Goal: Navigation & Orientation: Find specific page/section

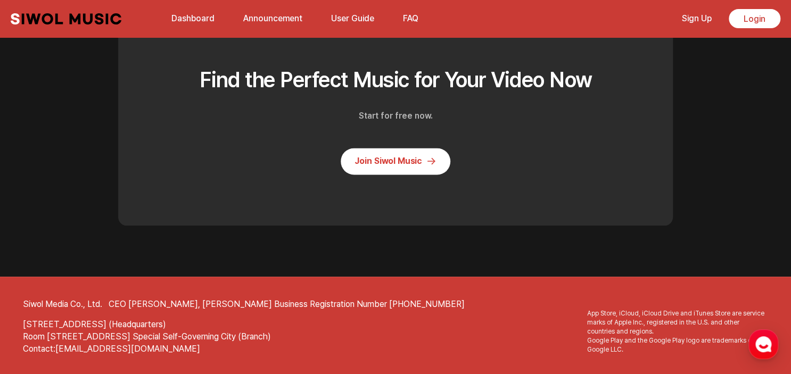
scroll to position [2767, 0]
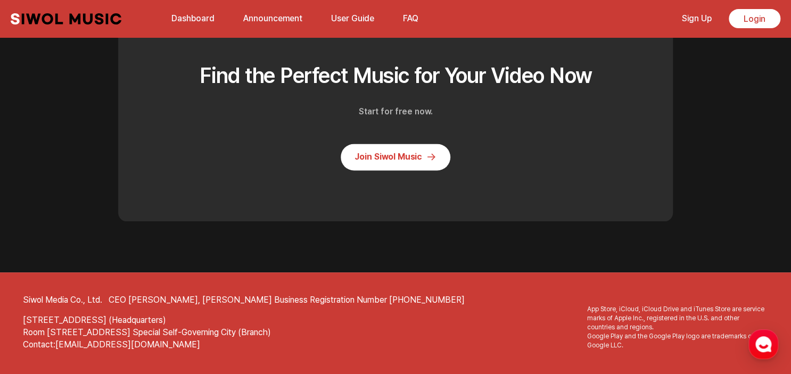
click at [363, 170] on link "Join Siwol Music" at bounding box center [396, 157] width 110 height 27
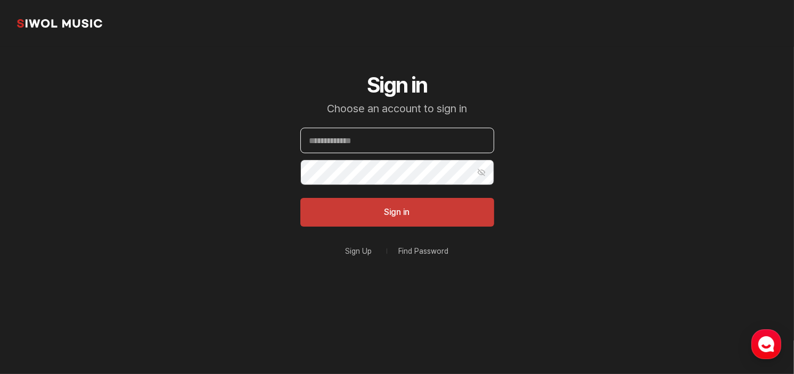
click at [358, 138] on input "Email" at bounding box center [397, 141] width 194 height 26
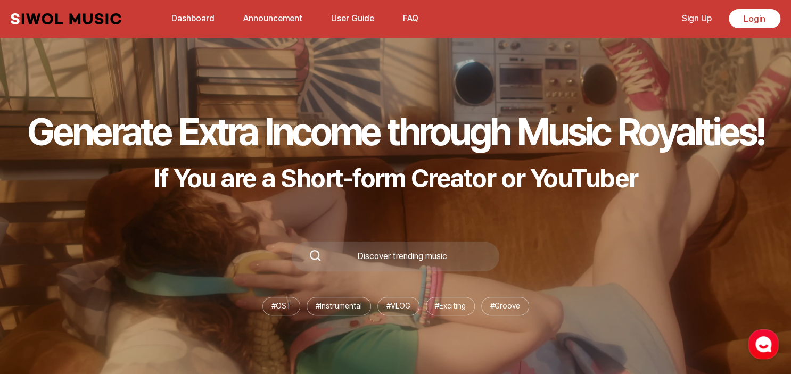
click at [200, 12] on link "Dashboard" at bounding box center [193, 18] width 56 height 23
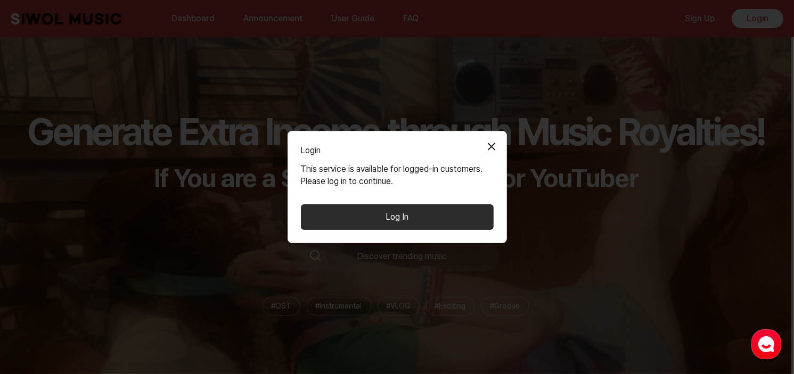
click at [496, 144] on button "Close Modal" at bounding box center [491, 146] width 21 height 21
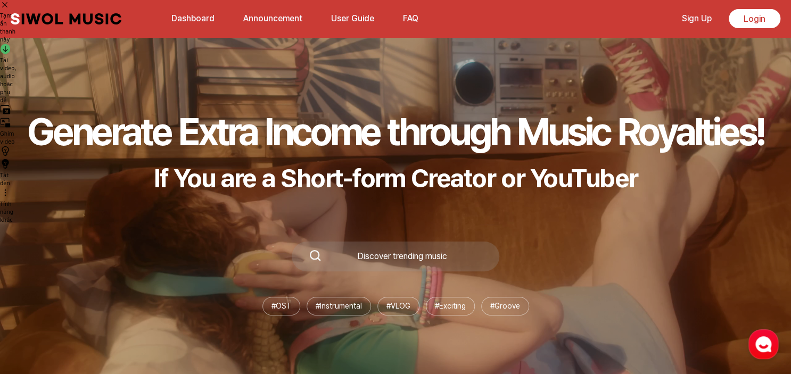
click at [265, 22] on link "Announcement" at bounding box center [273, 18] width 72 height 23
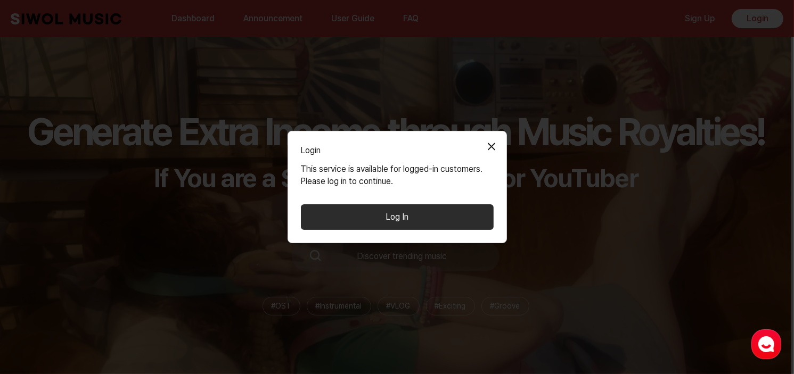
click at [490, 146] on button "Close Modal" at bounding box center [491, 146] width 21 height 21
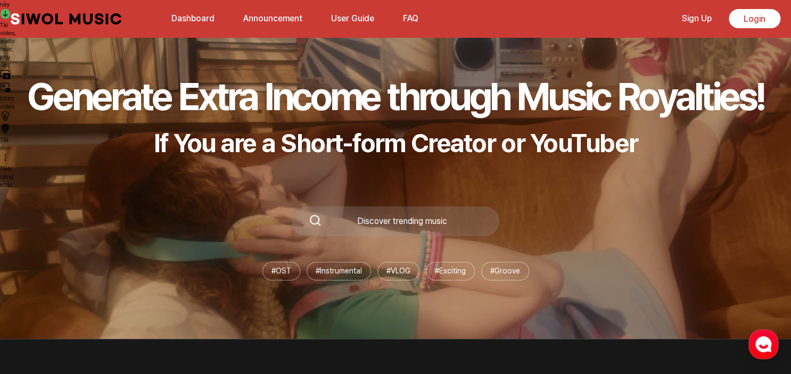
scroll to position [213, 0]
